Goal: Use online tool/utility: Utilize a website feature to perform a specific function

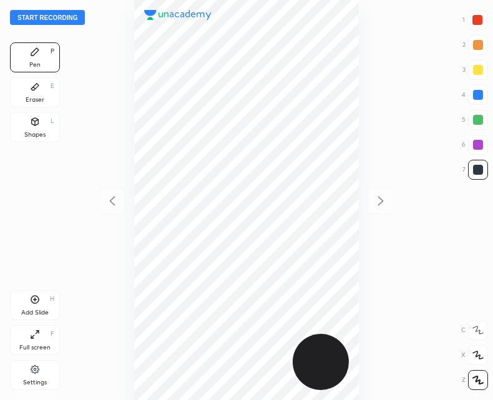
scroll to position [400, 293]
click at [45, 17] on button "Start recording" at bounding box center [47, 17] width 75 height 15
click at [25, 132] on div "Shapes" at bounding box center [34, 135] width 21 height 6
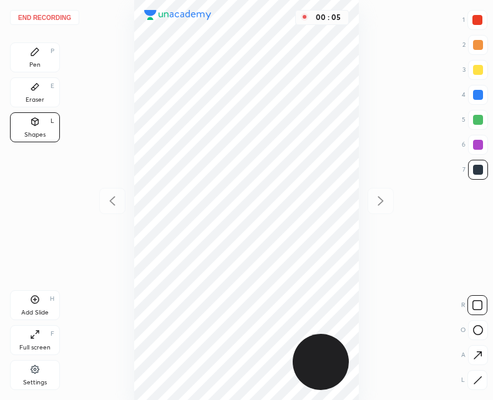
click at [471, 375] on div at bounding box center [477, 380] width 20 height 20
click at [41, 53] on div "Pen P" at bounding box center [35, 57] width 50 height 30
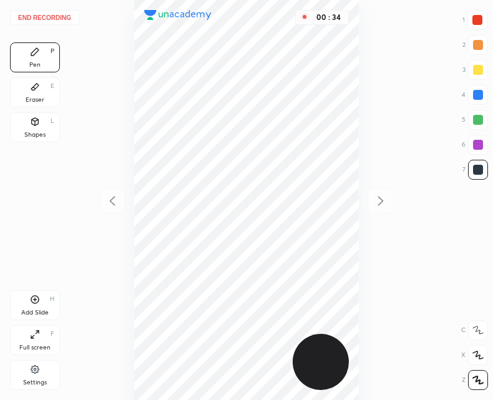
click at [473, 170] on div at bounding box center [478, 170] width 10 height 10
click at [37, 306] on div "Add Slide H" at bounding box center [35, 305] width 50 height 30
click at [109, 203] on icon at bounding box center [112, 200] width 15 height 15
click at [384, 196] on icon at bounding box center [380, 200] width 15 height 15
click at [104, 208] on div at bounding box center [112, 201] width 26 height 26
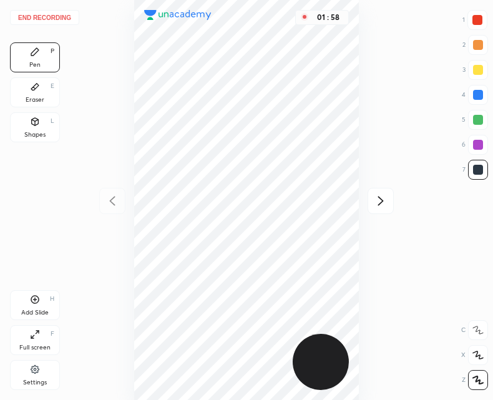
click at [374, 208] on icon at bounding box center [380, 200] width 15 height 15
click at [38, 14] on button "End recording" at bounding box center [44, 17] width 69 height 15
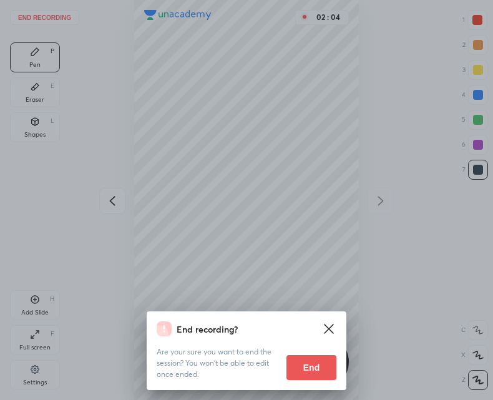
click at [311, 363] on button "End" at bounding box center [311, 367] width 50 height 25
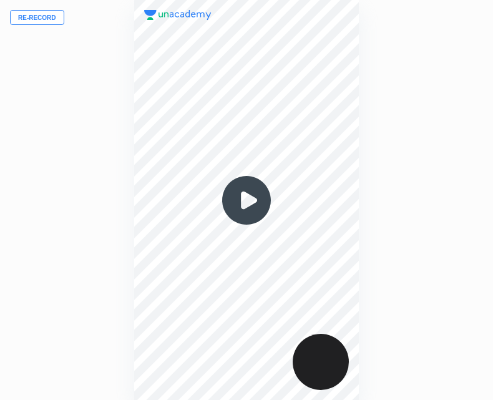
click at [249, 208] on img at bounding box center [246, 200] width 60 height 60
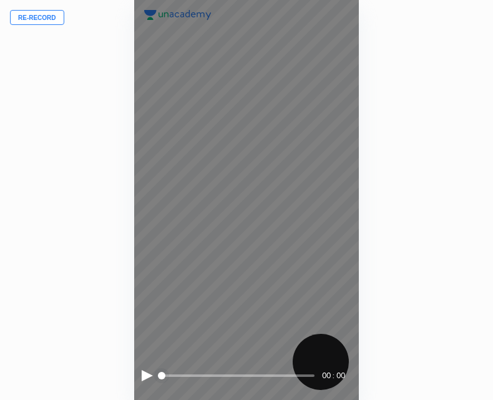
click at [144, 374] on div at bounding box center [147, 375] width 11 height 11
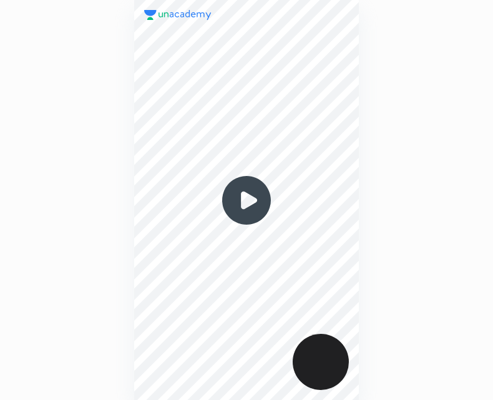
scroll to position [400, 293]
click at [246, 197] on img at bounding box center [246, 200] width 60 height 60
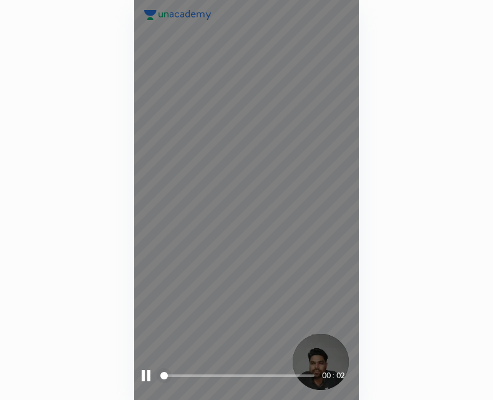
click at [142, 372] on div at bounding box center [146, 375] width 9 height 11
